Goal: Task Accomplishment & Management: Manage account settings

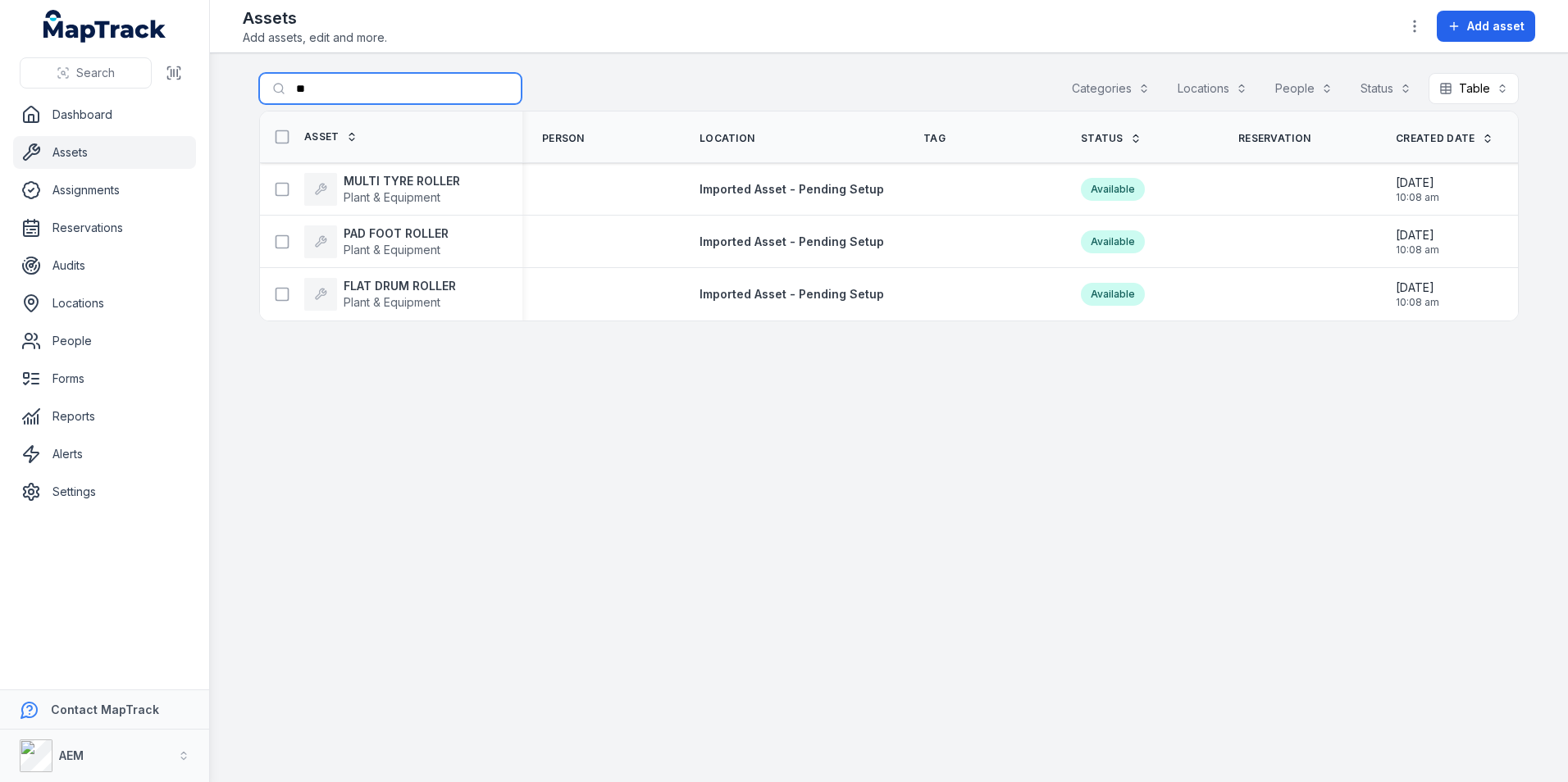
drag, startPoint x: 356, startPoint y: 86, endPoint x: 246, endPoint y: 101, distance: 111.0
click at [246, 100] on main "Search for assets ** Categories Locations People Status Table ***** Asset Perso…" at bounding box center [890, 417] width 1358 height 729
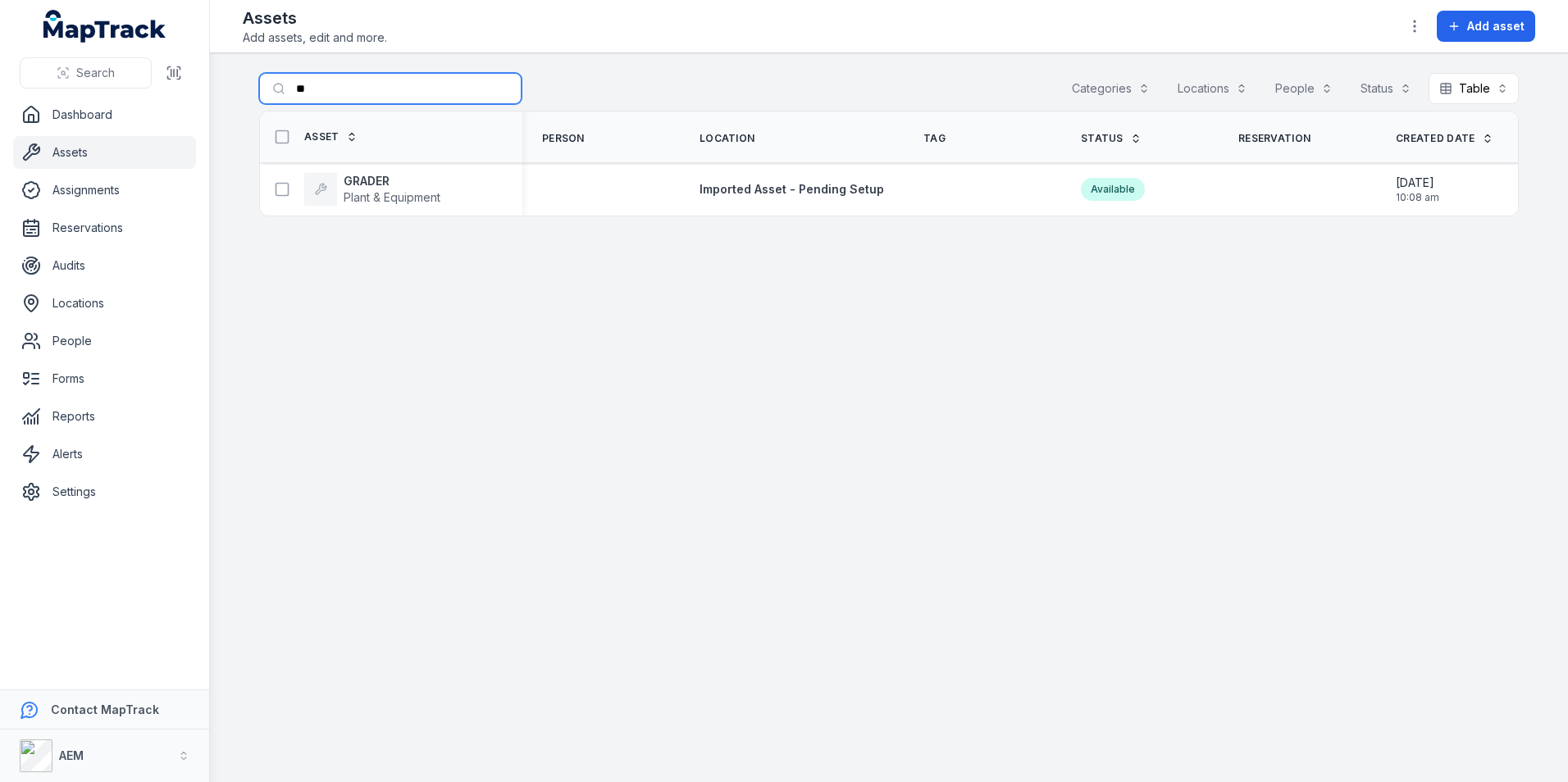
type input "*"
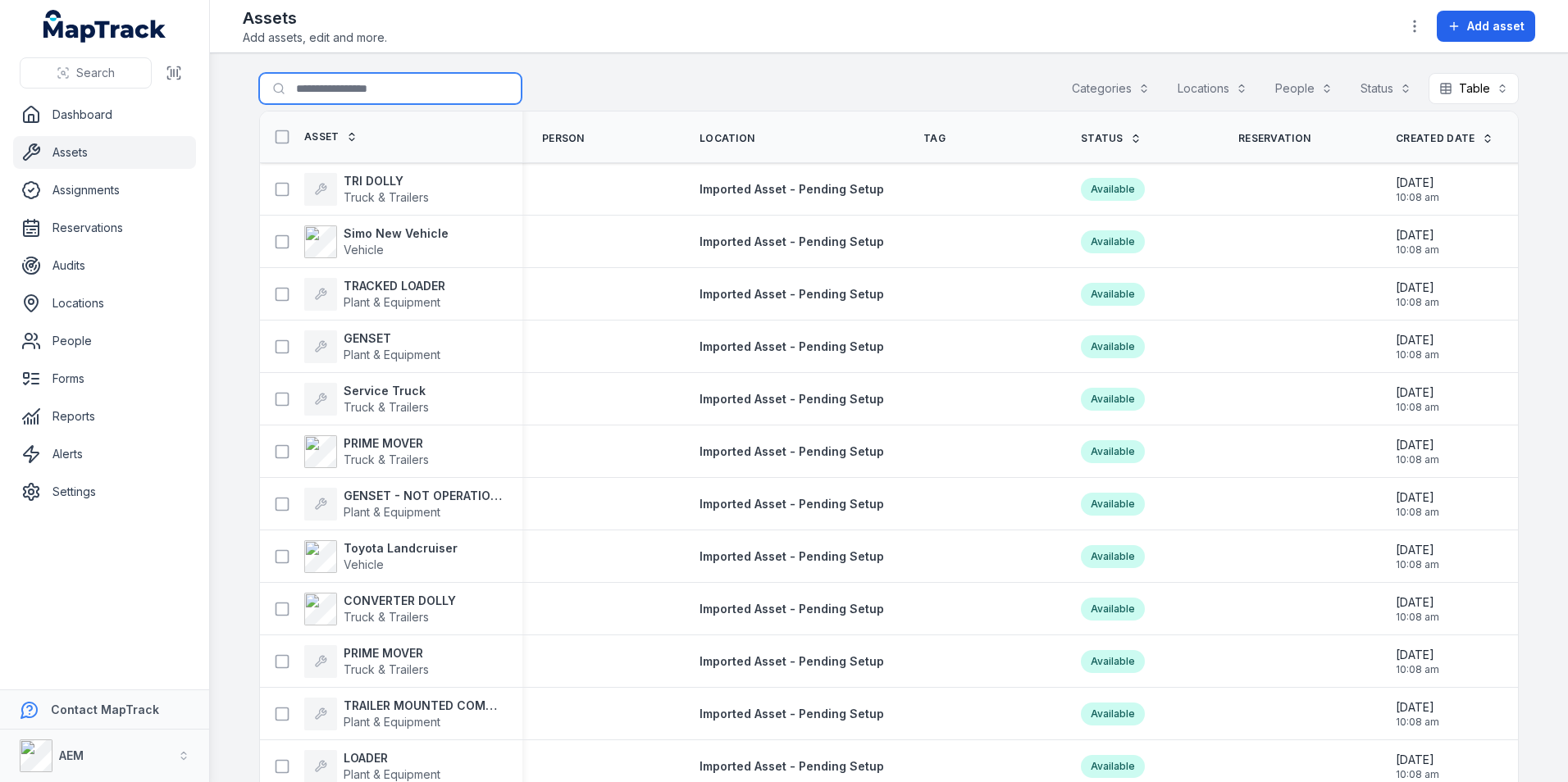
type input "*"
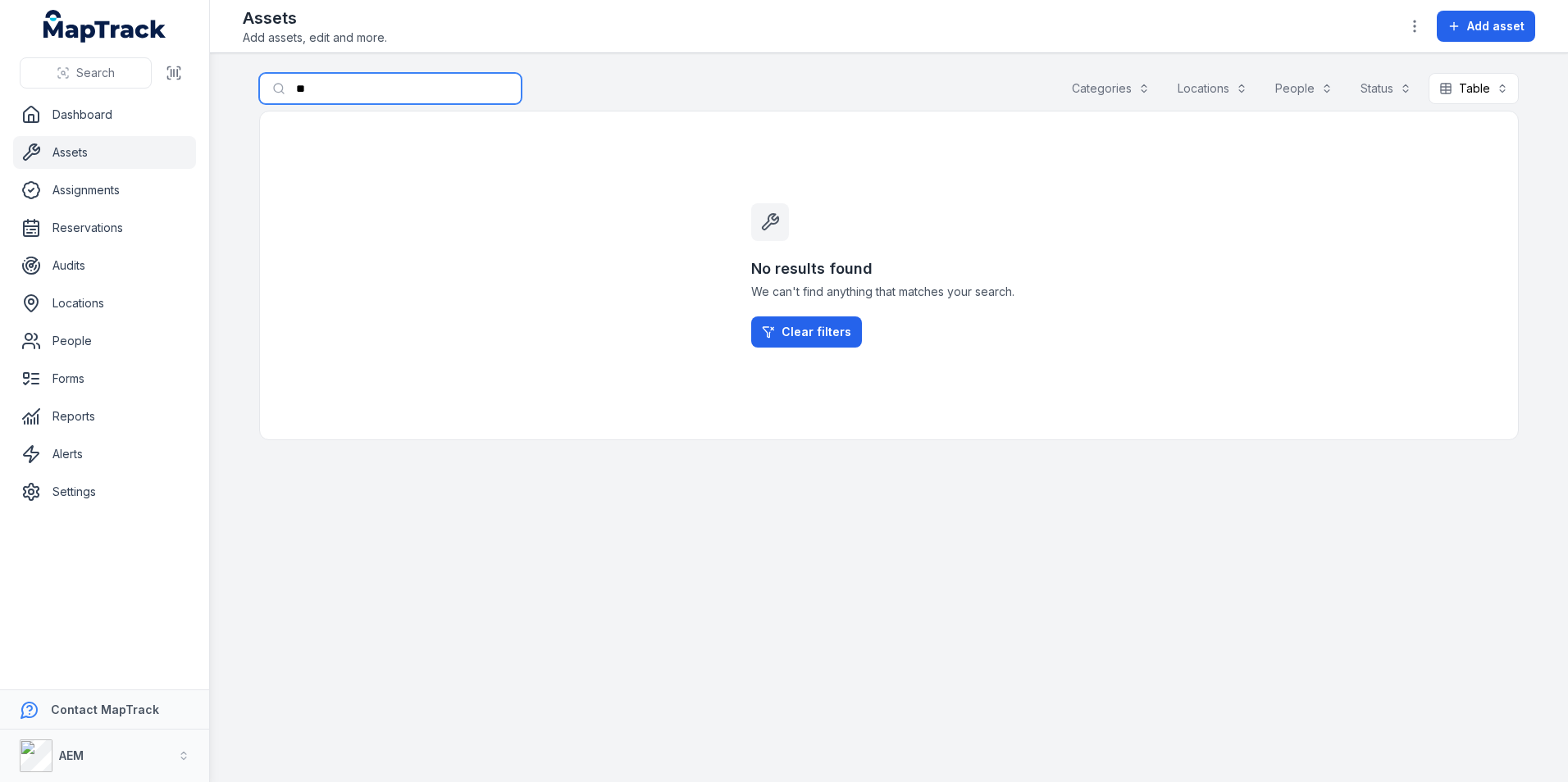
type input "*"
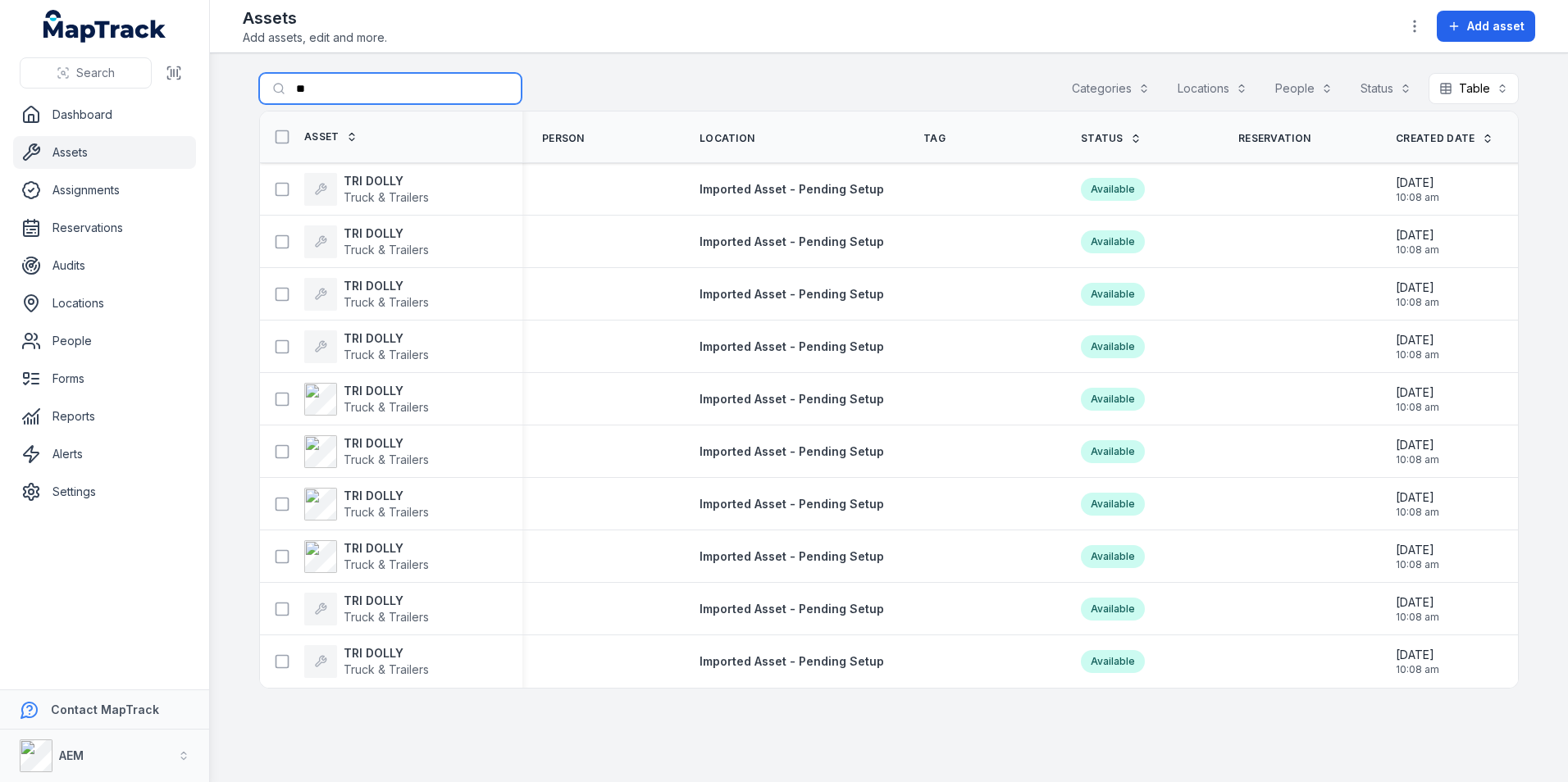
type input "*"
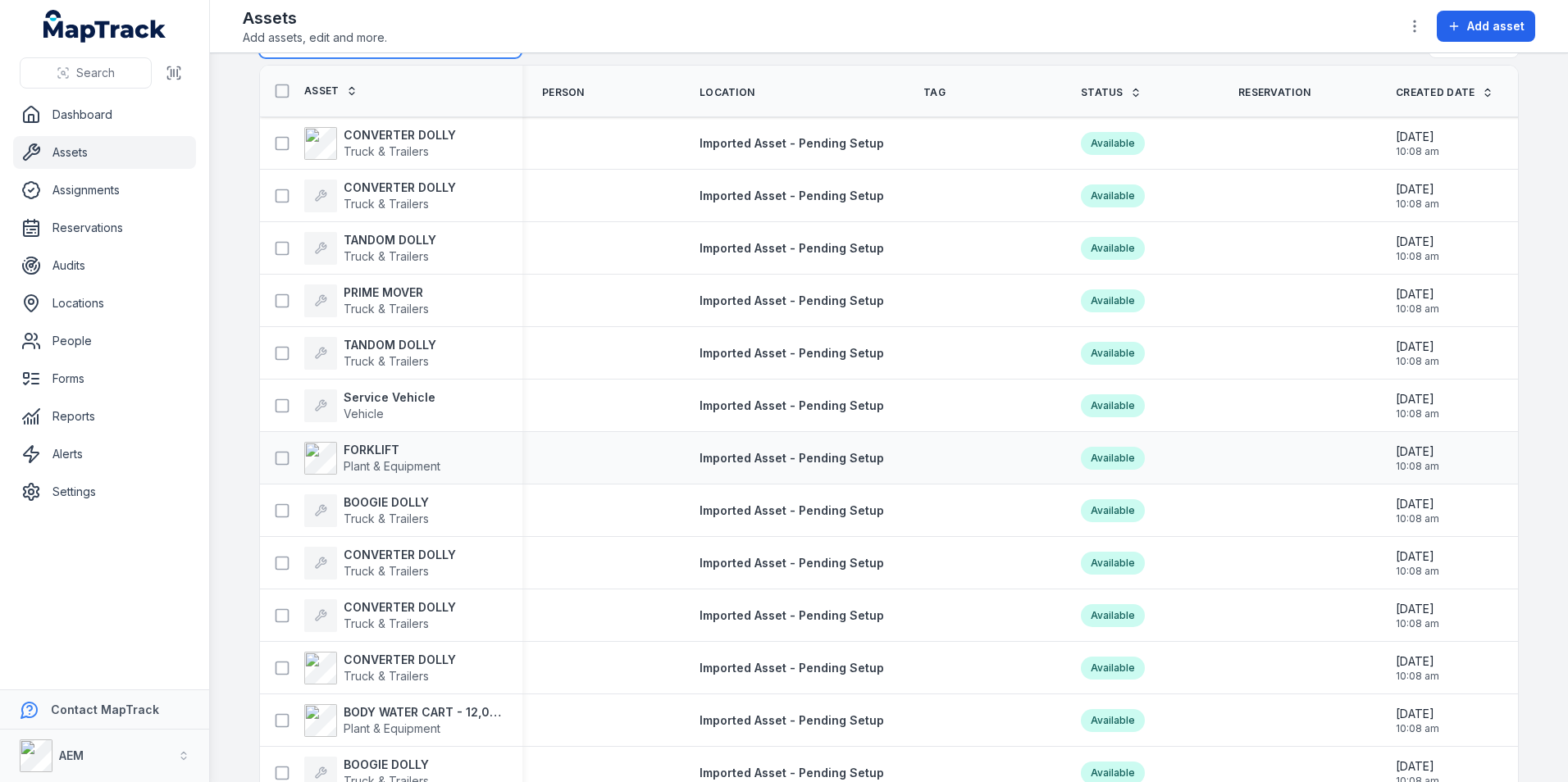
scroll to position [90, 0]
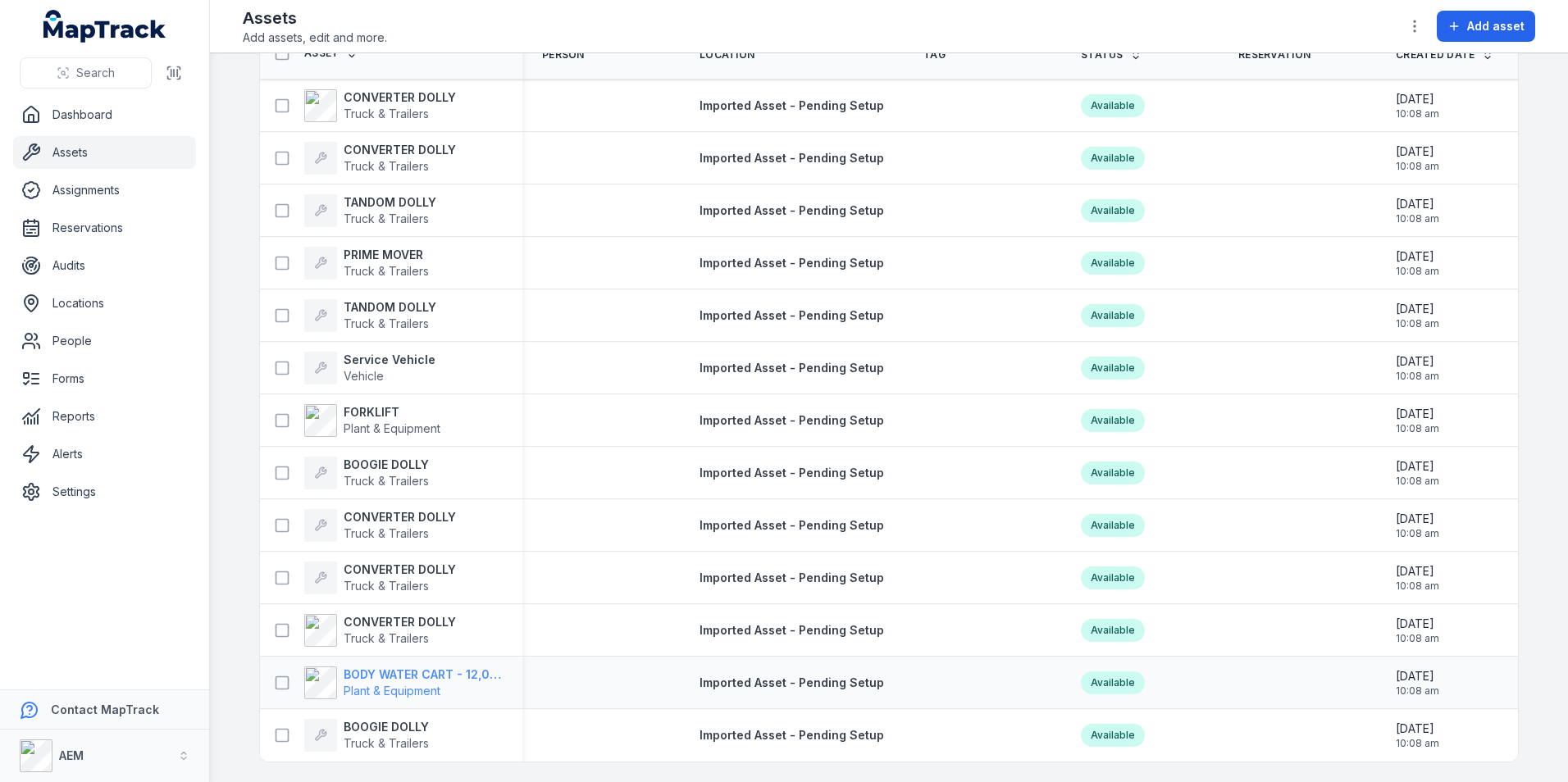
type input "**"
click at [447, 666] on strong "BODY WATER CART - 12,000 LTR" at bounding box center [423, 674] width 159 height 16
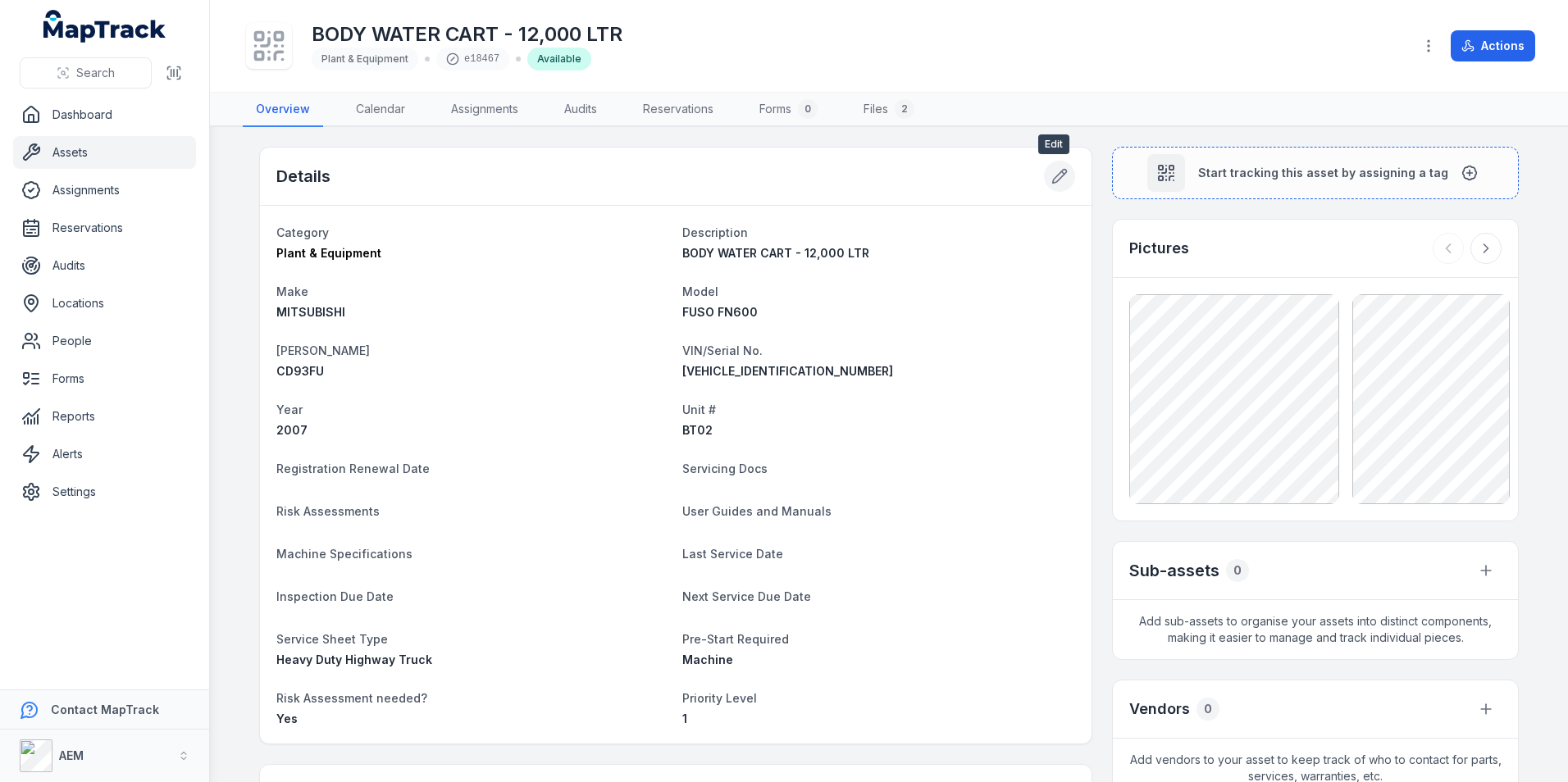
click at [1053, 182] on icon at bounding box center [1059, 176] width 16 height 16
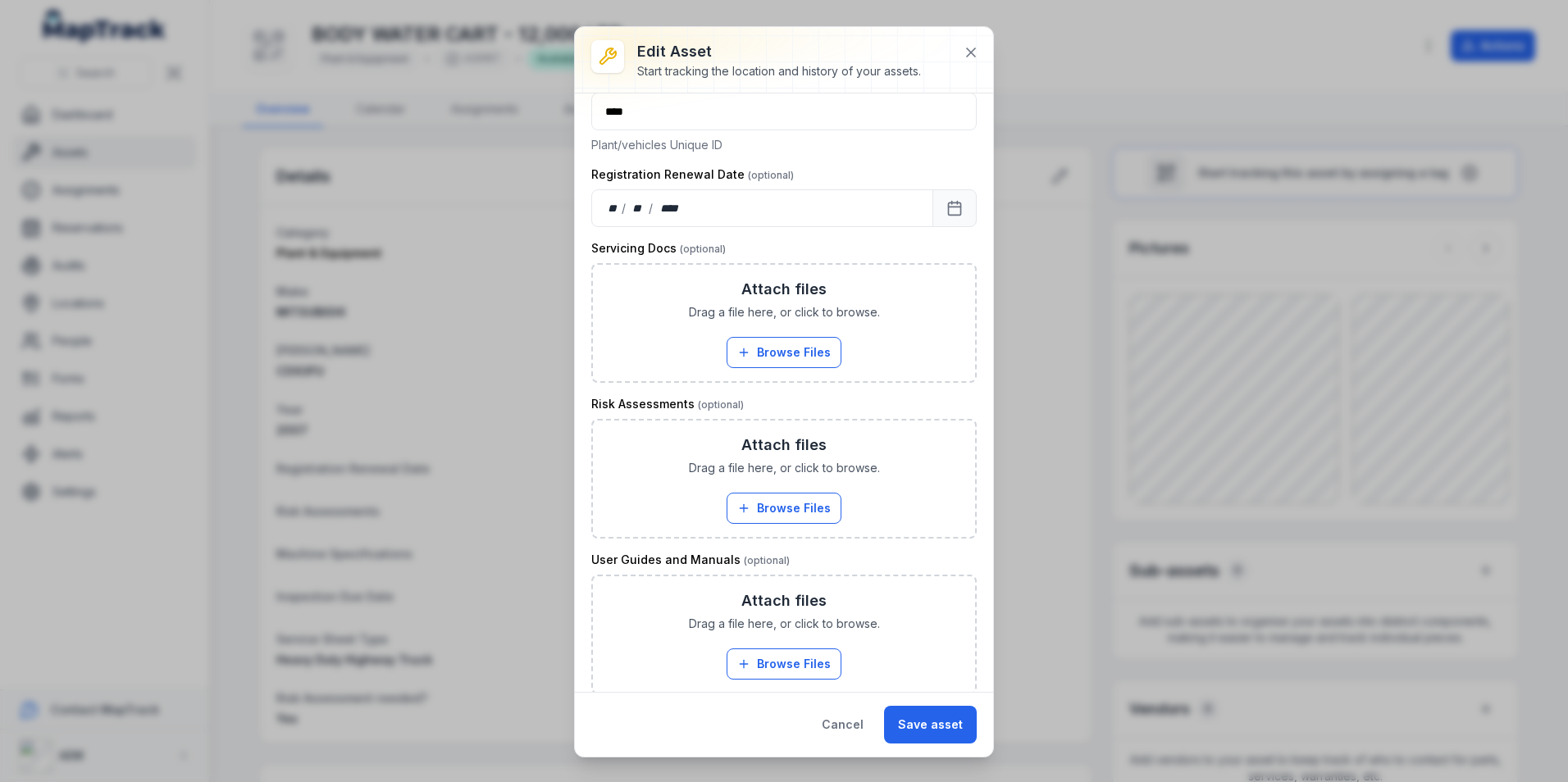
scroll to position [738, 0]
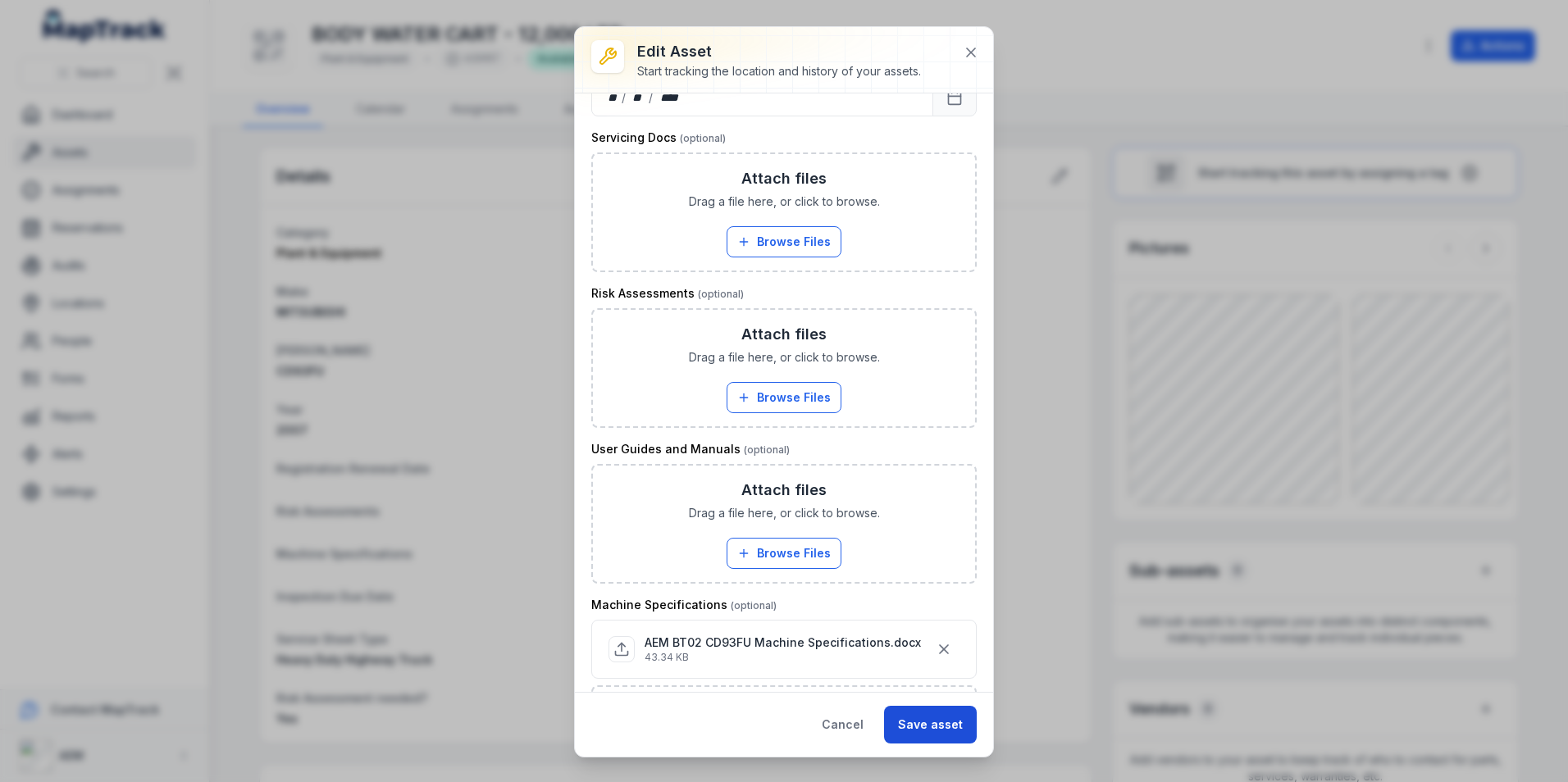
click at [939, 718] on button "Save asset" at bounding box center [930, 725] width 93 height 38
